Goal: Task Accomplishment & Management: Use online tool/utility

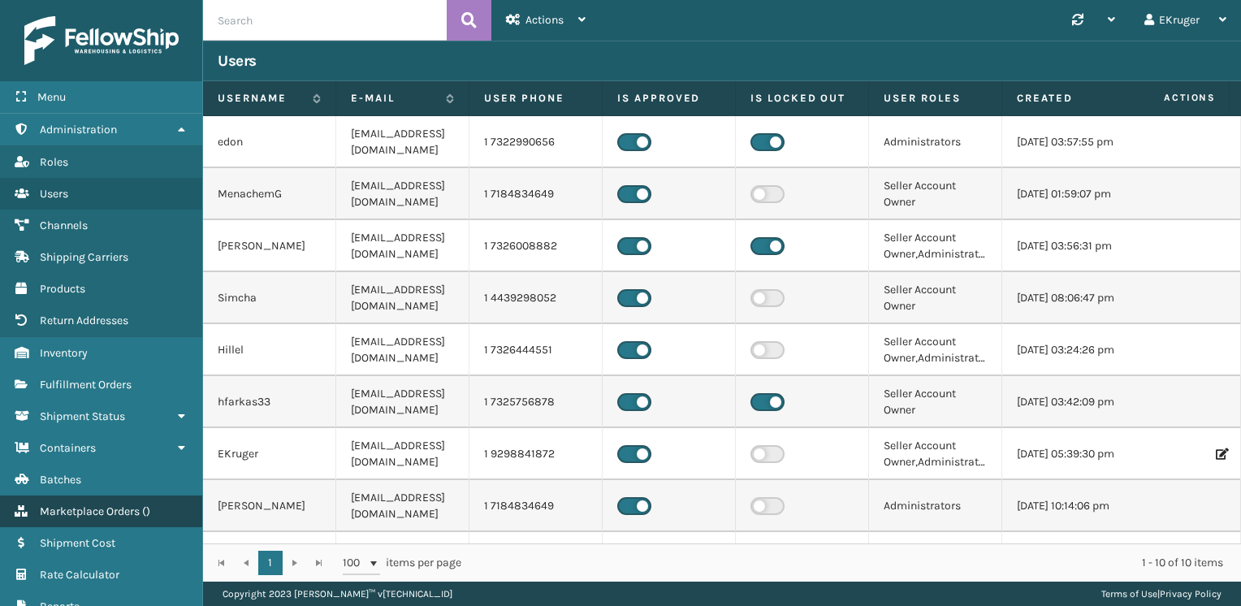
click at [64, 507] on span "Marketplace Orders" at bounding box center [90, 511] width 100 height 14
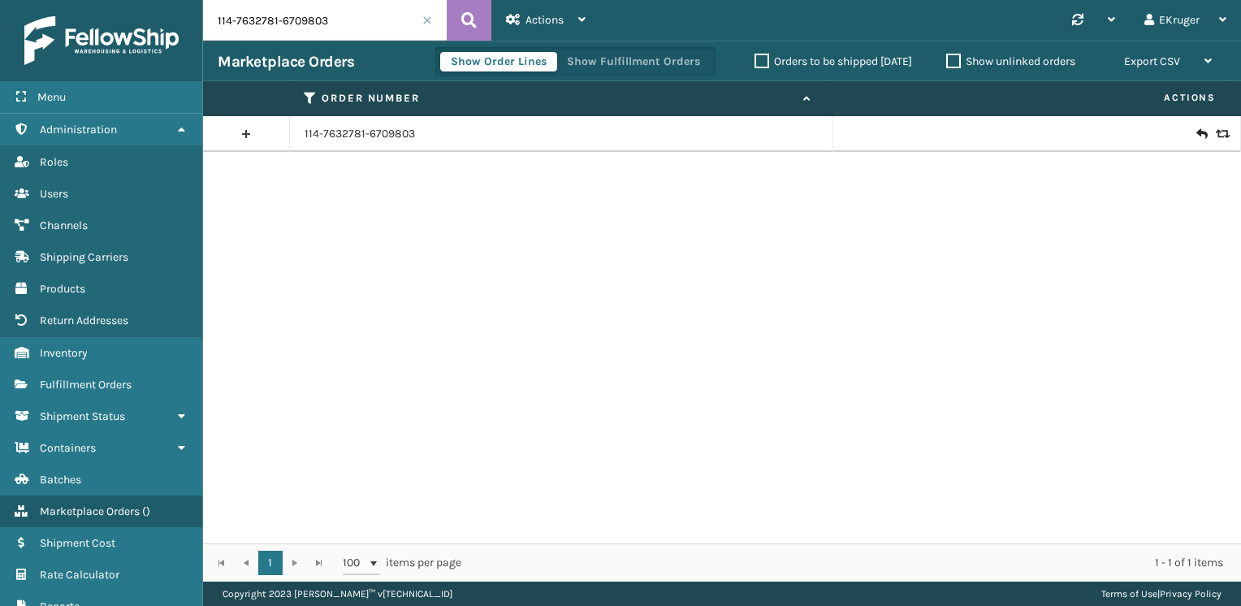
drag, startPoint x: 350, startPoint y: 22, endPoint x: 114, endPoint y: 31, distance: 235.6
click at [114, 0] on div "Menu Administration Roles Users Channels Shipping Carriers Products Return Addr…" at bounding box center [620, 0] width 1241 height 0
paste input "3-5832349-6371415"
type input "113-5832349-6371415"
click at [1196, 135] on icon at bounding box center [1201, 134] width 10 height 16
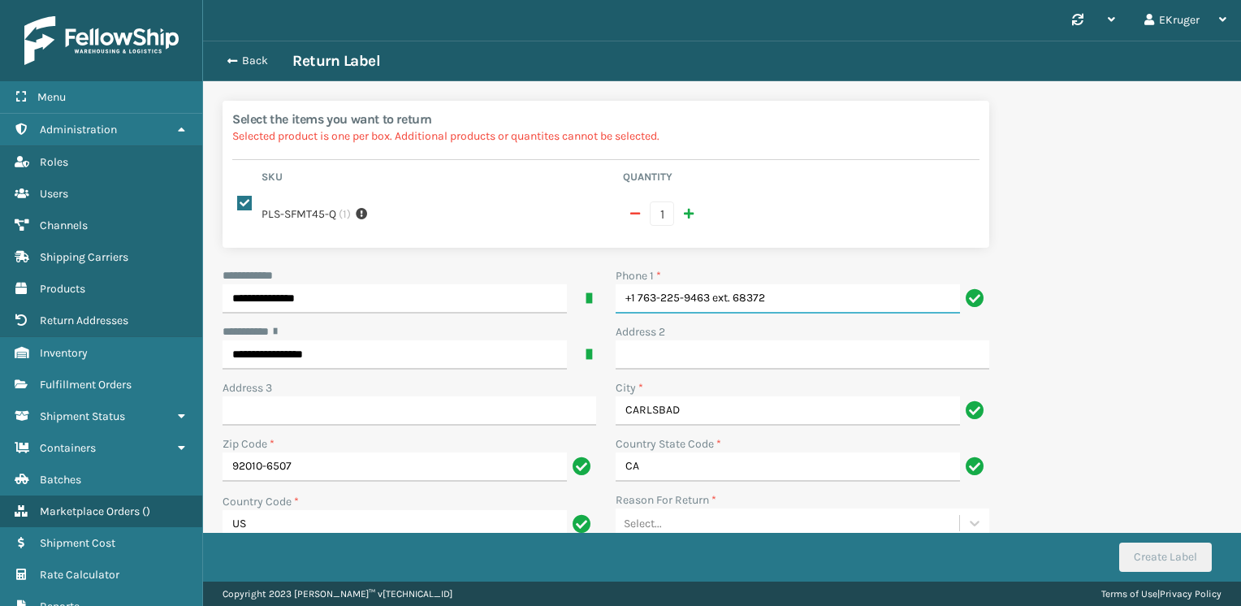
drag, startPoint x: 761, startPoint y: 281, endPoint x: 708, endPoint y: 278, distance: 52.9
click at [708, 284] on input "+1 763-225-9463 ext. 68372" at bounding box center [787, 298] width 344 height 29
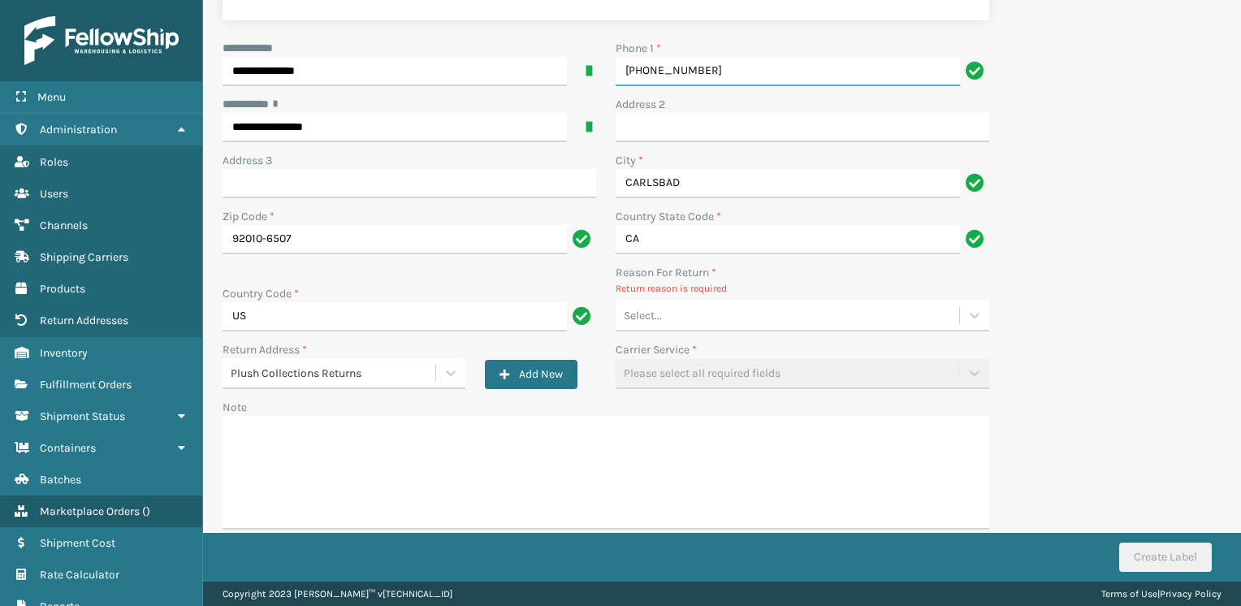
type input "[PHONE_NUMBER]"
click at [884, 302] on div "Select..." at bounding box center [786, 315] width 343 height 27
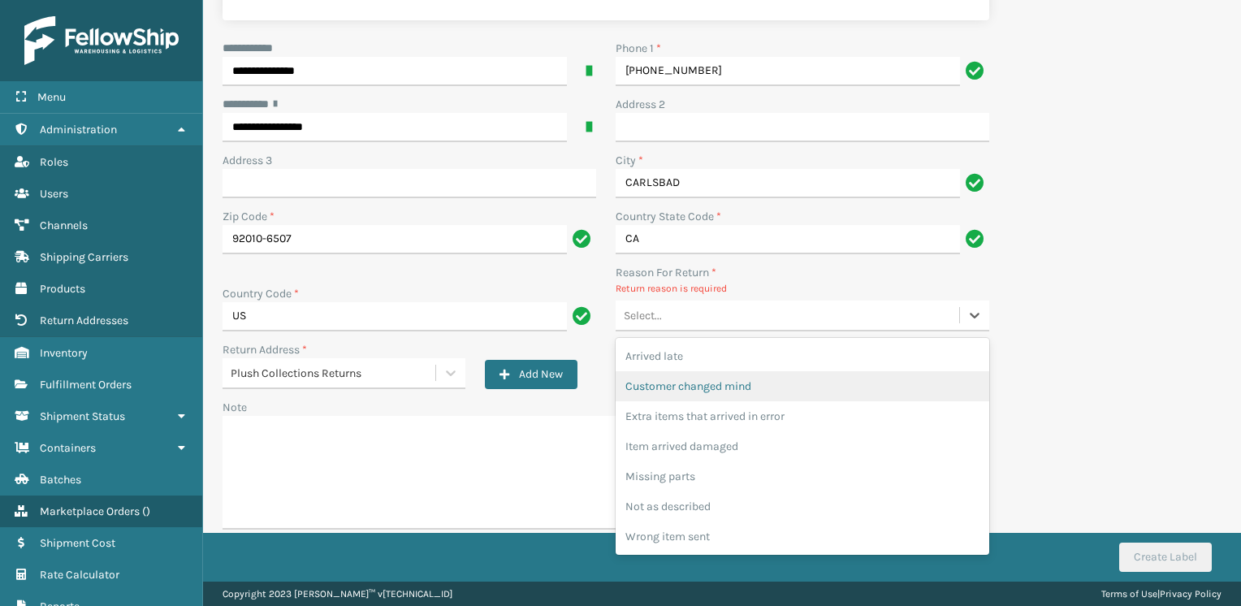
click at [812, 371] on div "Customer changed mind" at bounding box center [801, 386] width 373 height 30
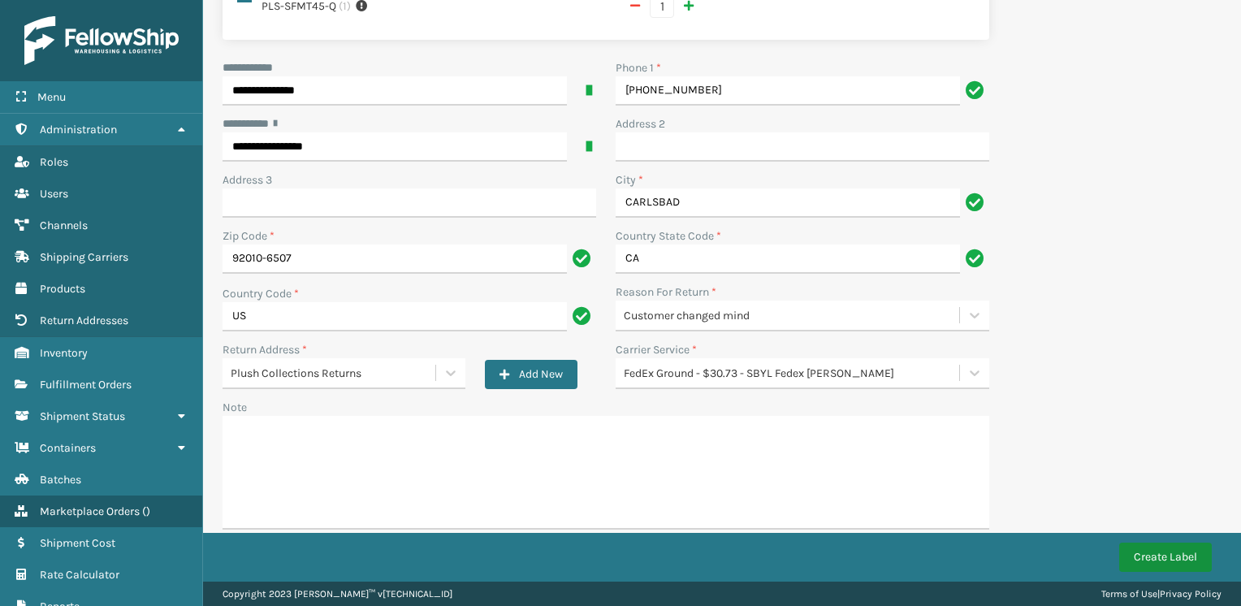
click at [1146, 553] on button "Create Label" at bounding box center [1165, 556] width 93 height 29
